Goal: Task Accomplishment & Management: Manage account settings

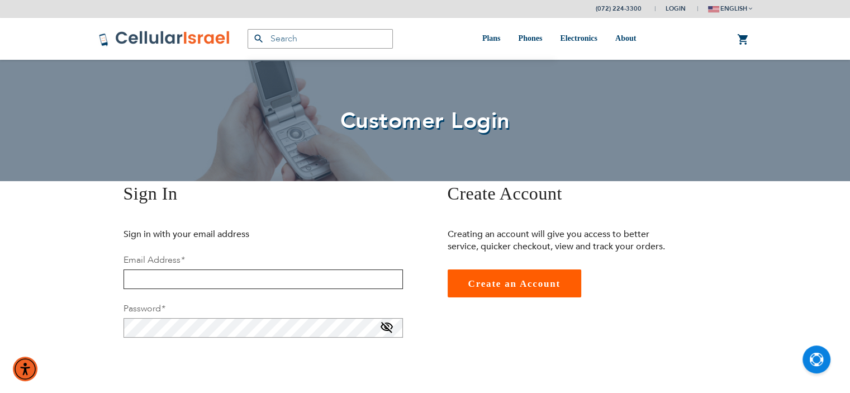
click at [250, 278] on input "email" at bounding box center [262, 279] width 279 height 20
type input "[EMAIL_ADDRESS][DOMAIN_NAME]"
checkbox input "true"
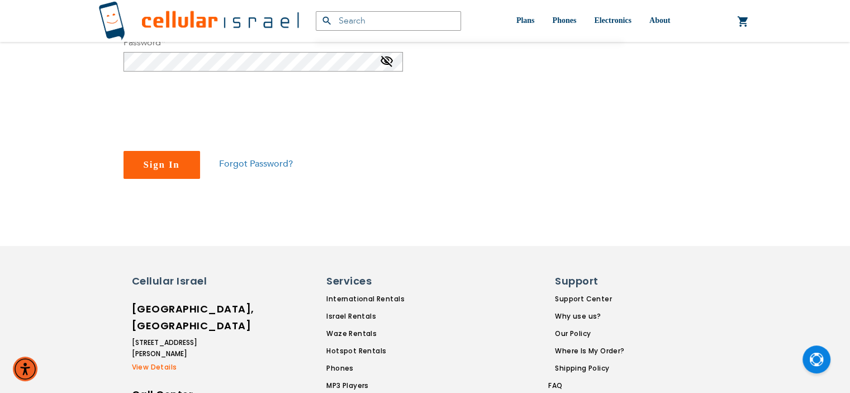
scroll to position [265, 0]
click at [165, 166] on span "Sign In" at bounding box center [162, 165] width 36 height 11
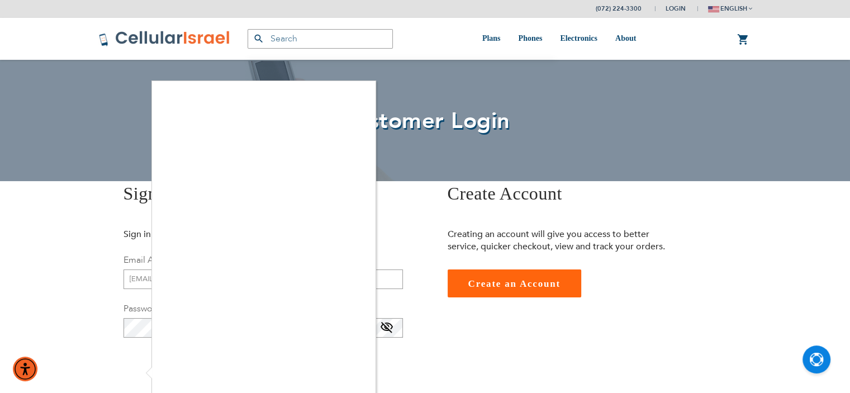
checkbox input "true"
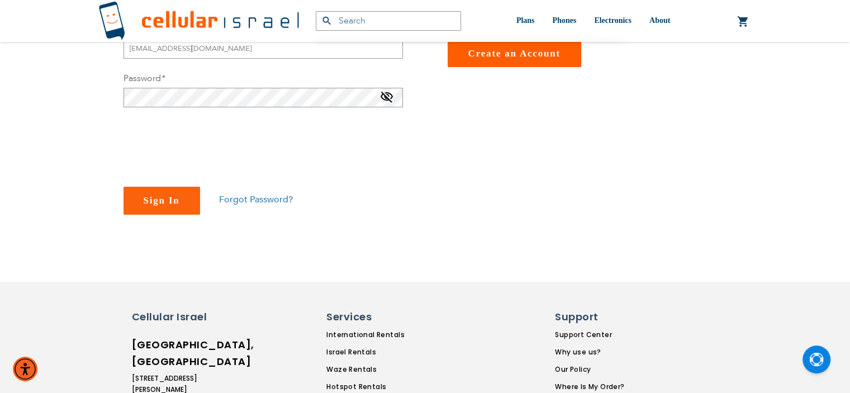
scroll to position [229, 0]
click at [157, 198] on span "Sign In" at bounding box center [162, 201] width 36 height 11
